Goal: Transaction & Acquisition: Purchase product/service

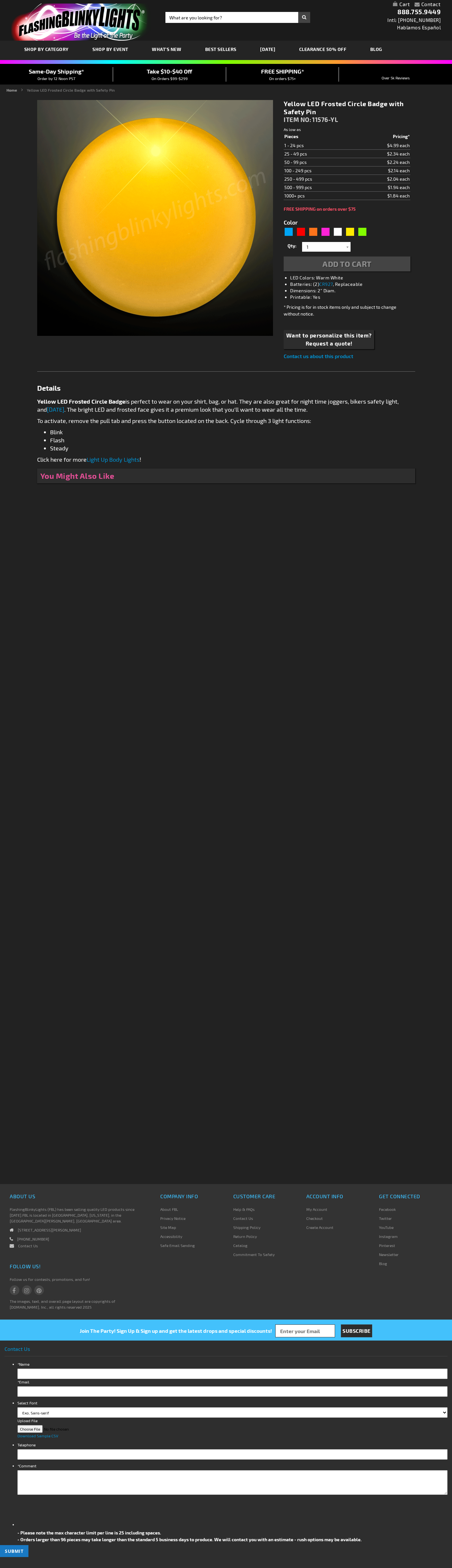
type input "5647"
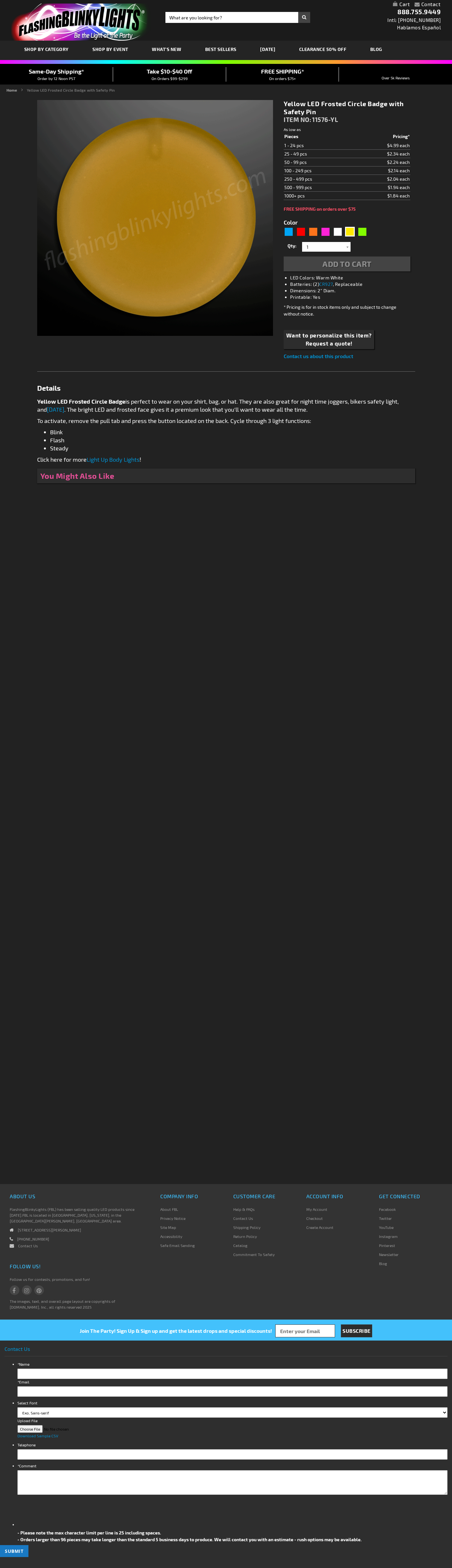
type input "5647"
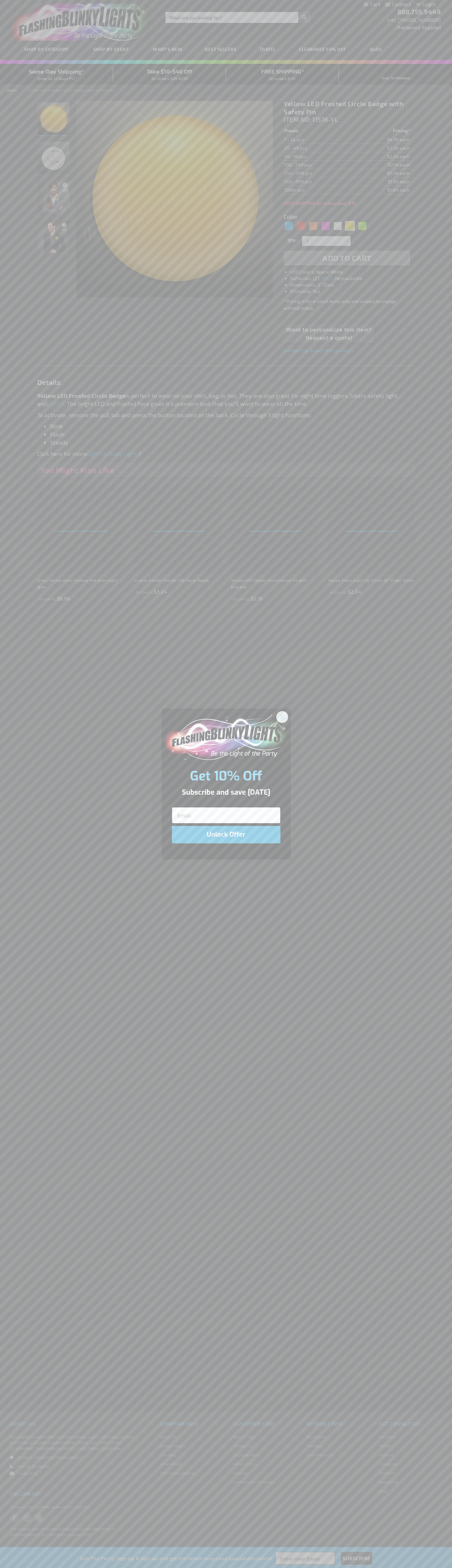
click at [282, 716] on icon "Close dialog" at bounding box center [281, 716] width 4 height 4
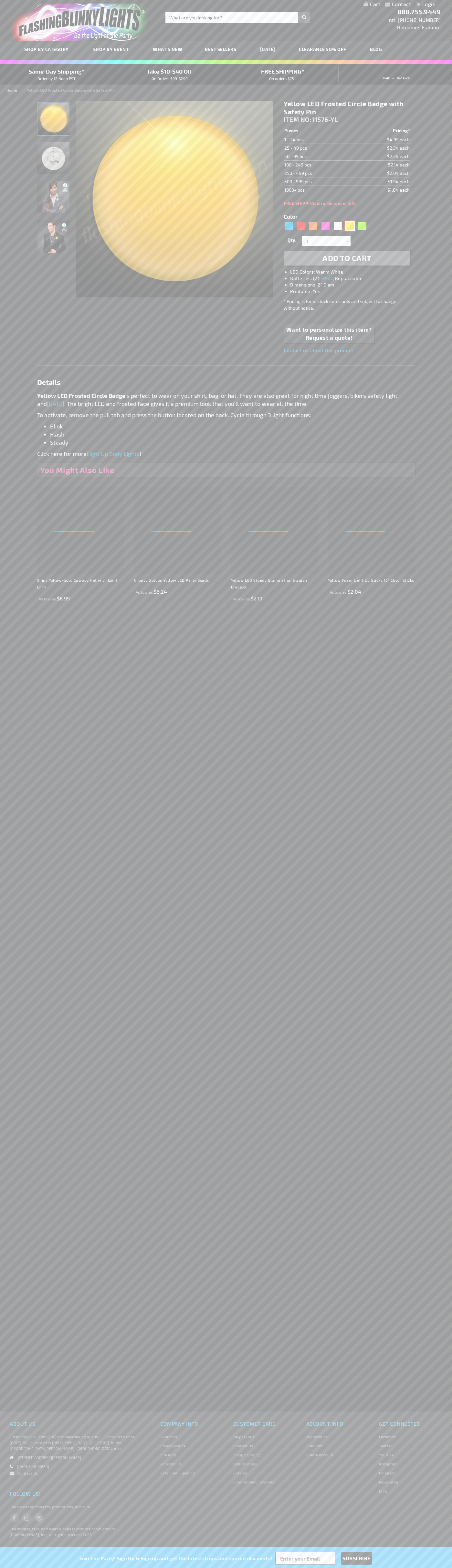
click at [350, 226] on div "Yellow" at bounding box center [350, 226] width 10 height 10
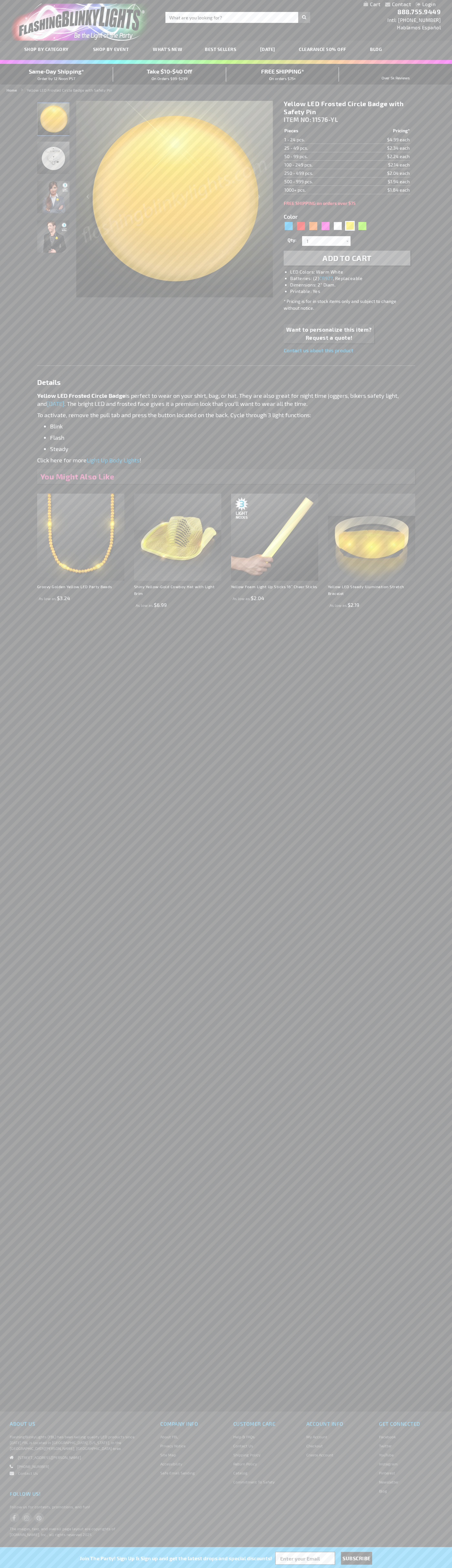
click at [347, 258] on span "Add to Cart" at bounding box center [347, 257] width 49 height 9
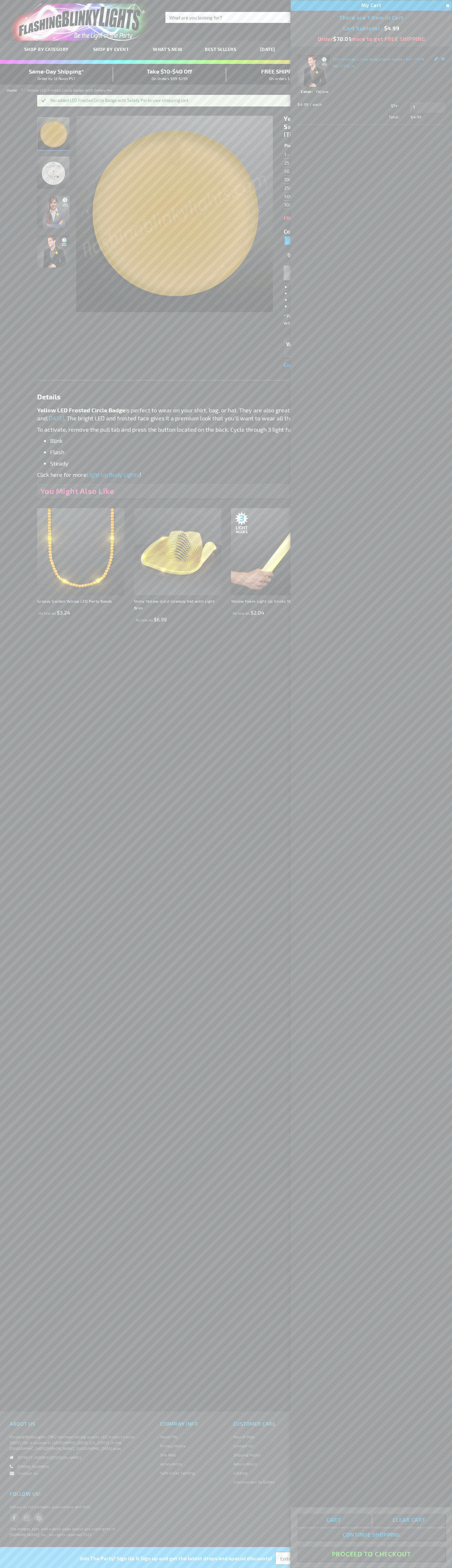
click at [371, 1554] on button "Proceed To Checkout" at bounding box center [371, 1554] width 148 height 15
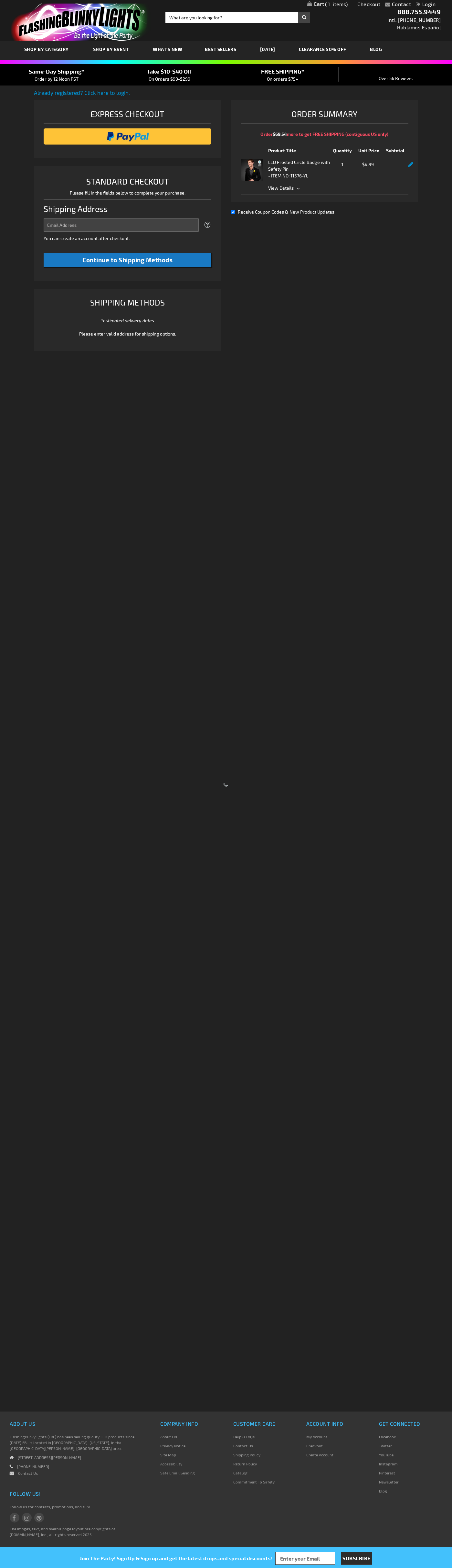
select select "US"
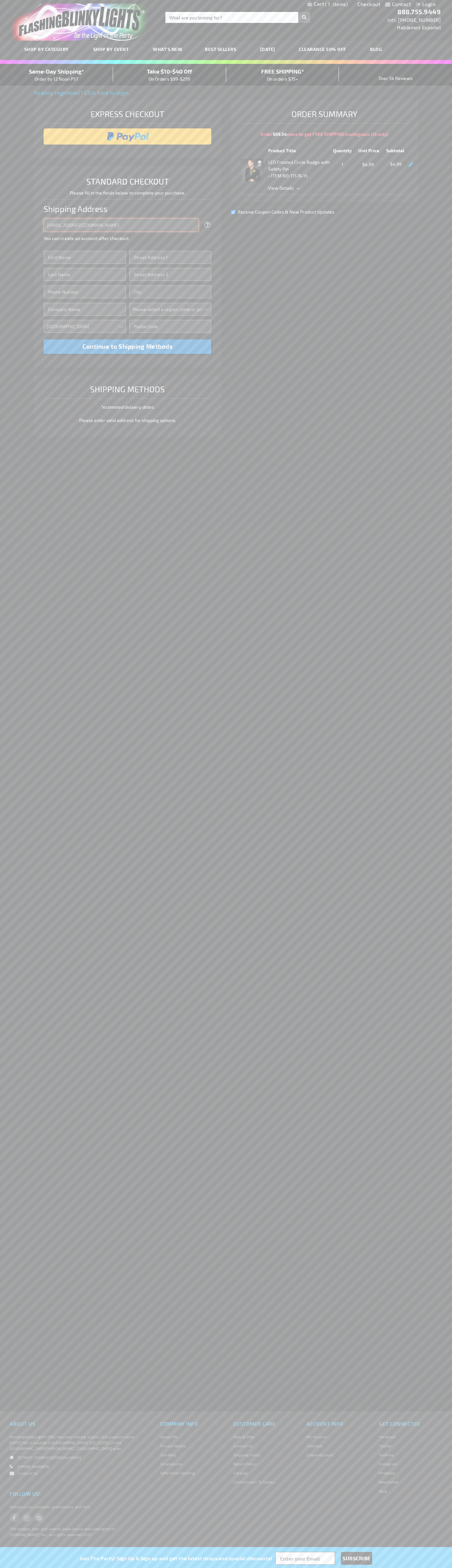
type input "johnsmith005@storebotmail.joonix.net"
type input "John"
type input "201 Colorado St"
type input "First floor"
type input "austin"
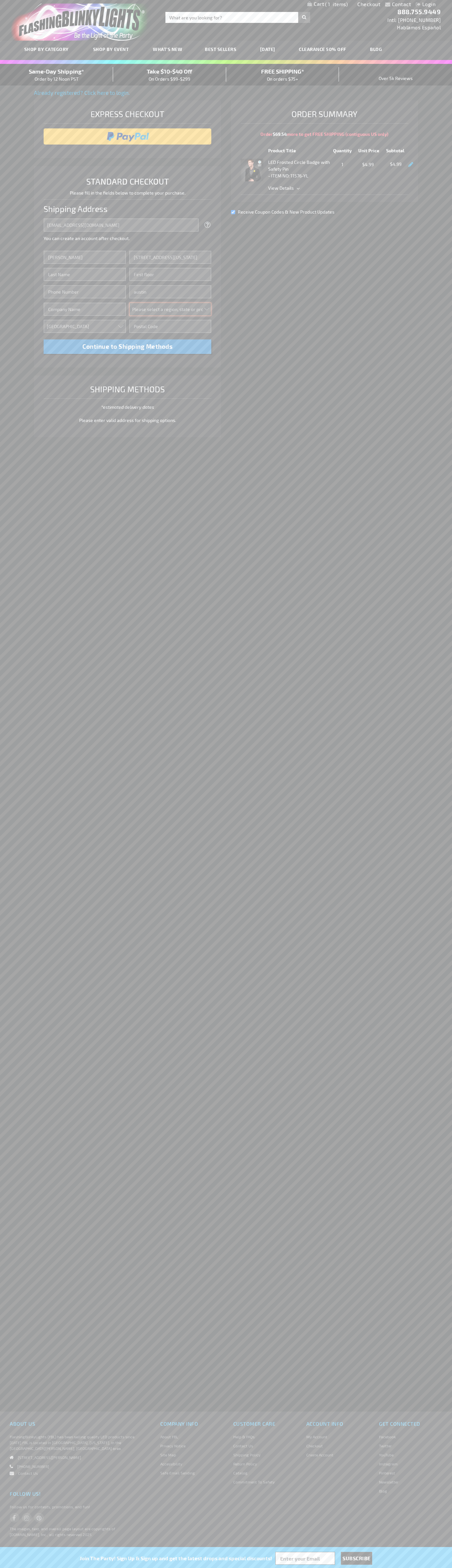
select select "57"
type input "78701"
type input "Smith"
type input "6502530000"
type input "John Smith"
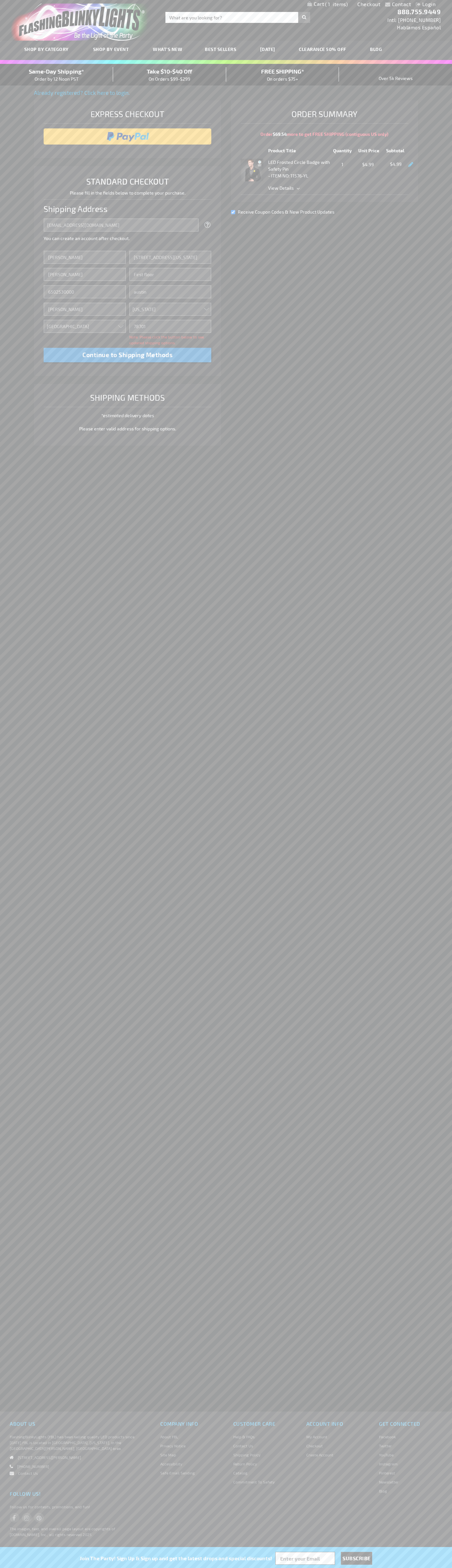
click at [57, 75] on div "Same-Day Shipping* Order by 12 Noon PST" at bounding box center [57, 74] width 113 height 15
click at [127, 136] on input "image" at bounding box center [127, 136] width 161 height 13
